Goal: Navigation & Orientation: Go to known website

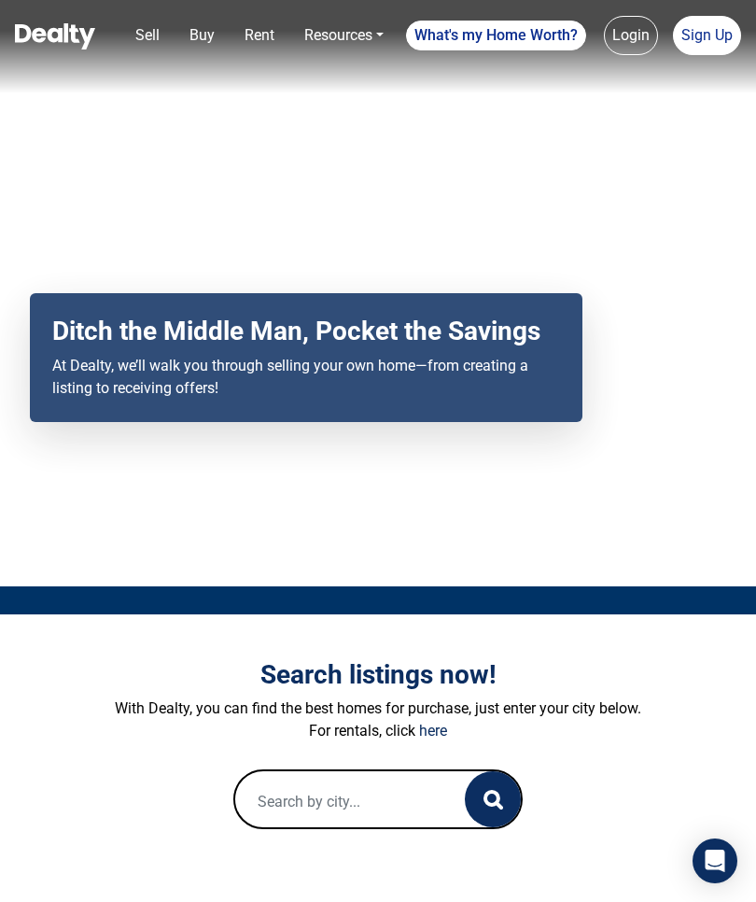
click at [726, 863] on icon "Open Intercom Messenger" at bounding box center [715, 860] width 22 height 22
